Goal: Entertainment & Leisure: Consume media (video, audio)

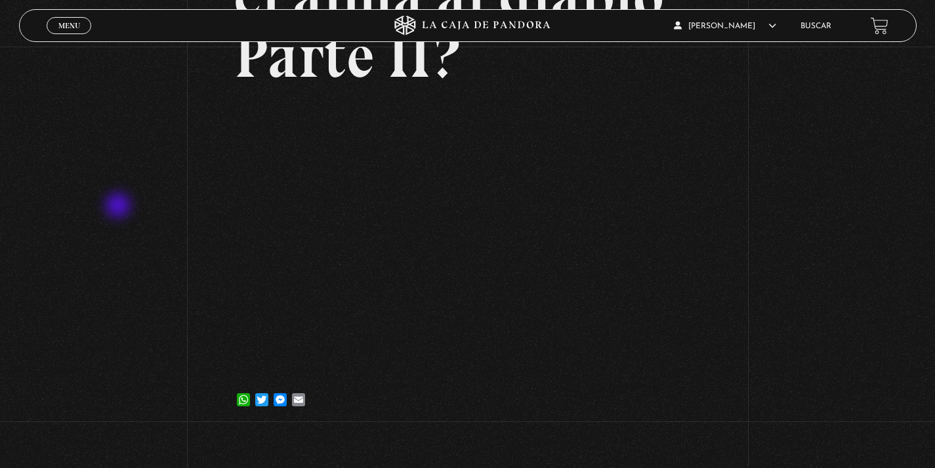
scroll to position [214, 0]
click at [85, 35] on div "Menu Cerrar" at bounding box center [187, 26] width 281 height 32
click at [64, 26] on span "Menu" at bounding box center [69, 26] width 22 height 8
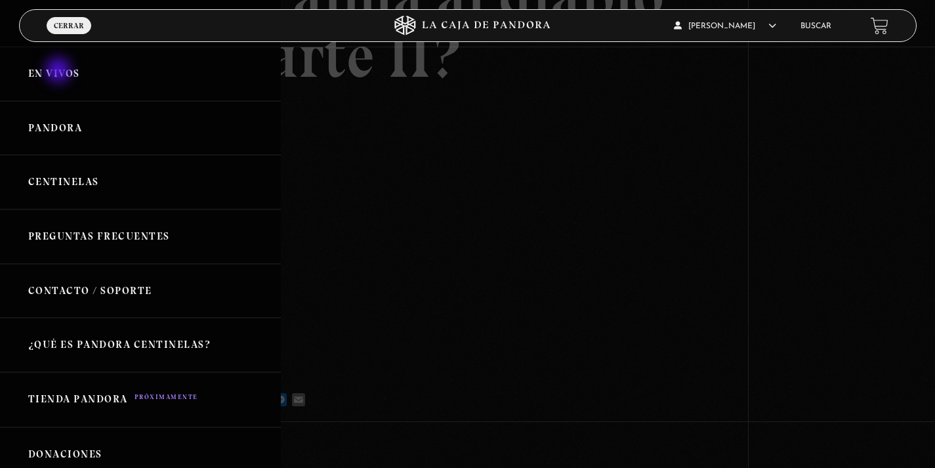
click at [60, 72] on link "En vivos" at bounding box center [140, 74] width 281 height 54
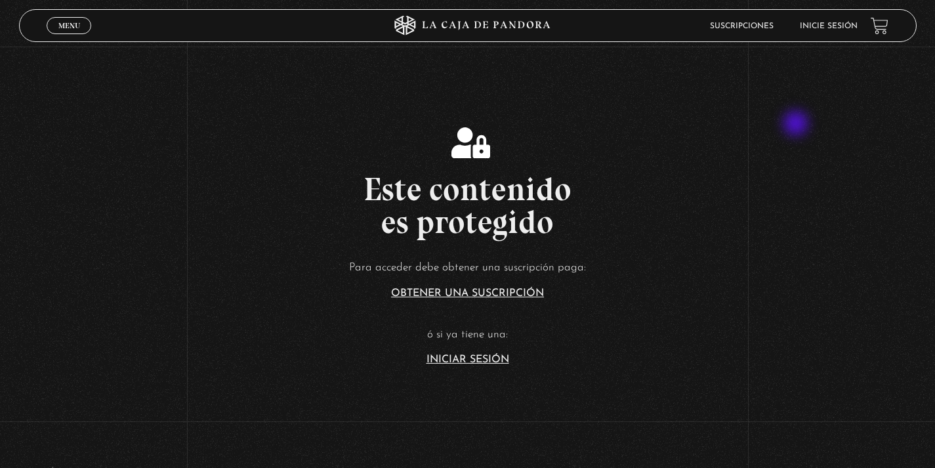
scroll to position [186, 0]
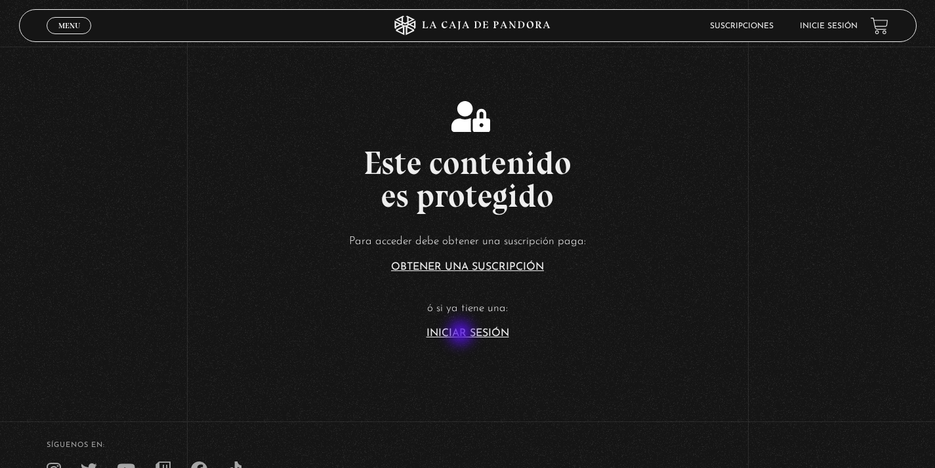
click at [462, 334] on link "Iniciar Sesión" at bounding box center [468, 333] width 83 height 11
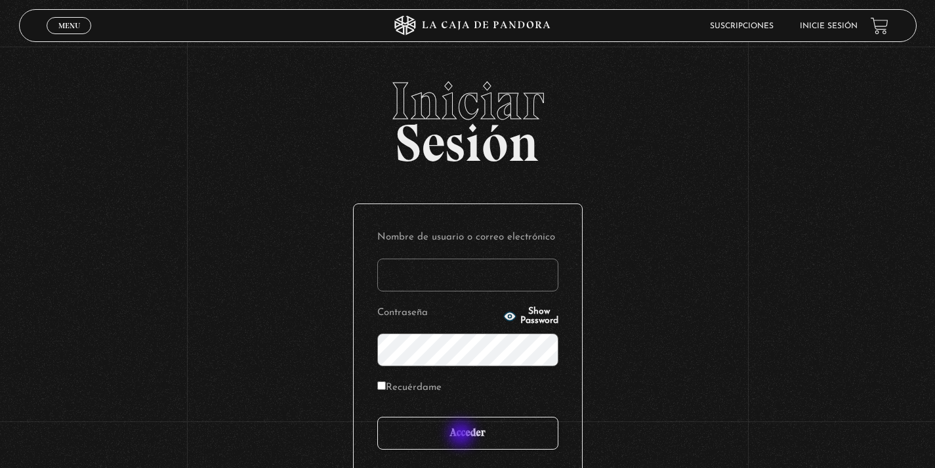
type input "kalfaromorales"
click at [463, 435] on input "Acceder" at bounding box center [467, 433] width 181 height 33
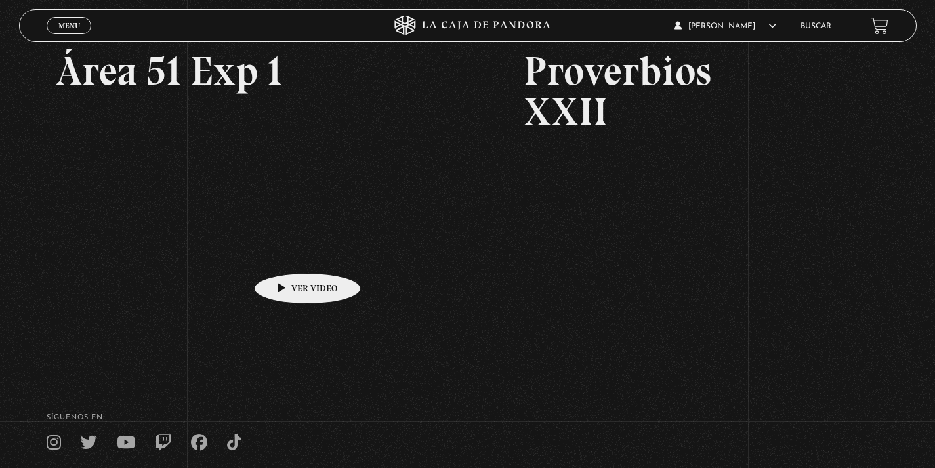
scroll to position [215, 0]
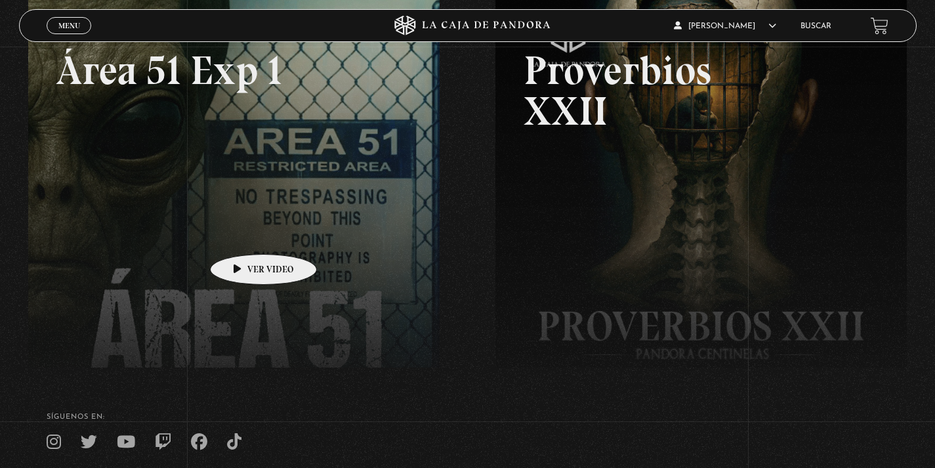
click at [238, 229] on link at bounding box center [495, 227] width 935 height 468
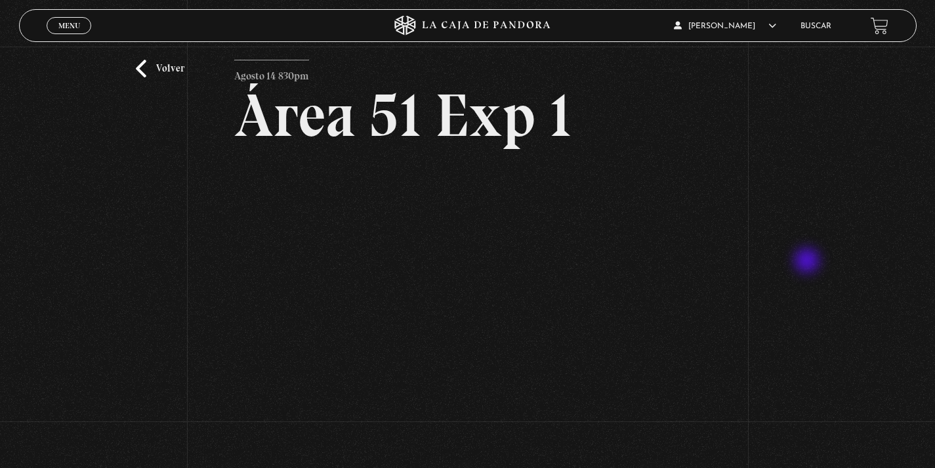
scroll to position [28, 0]
